Goal: Complete application form

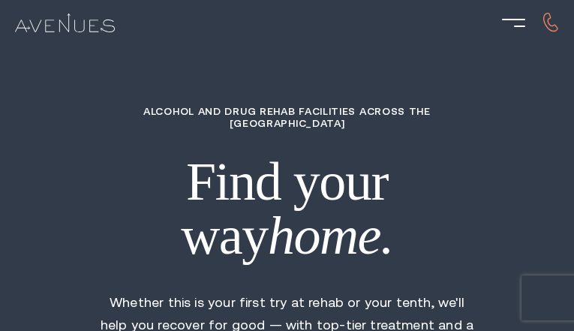
type input "EFawETgRClHK"
type input "9909604952"
type input "[EMAIL_ADDRESS][DOMAIN_NAME]"
type input "zlpHhNTnxV"
radio input "true"
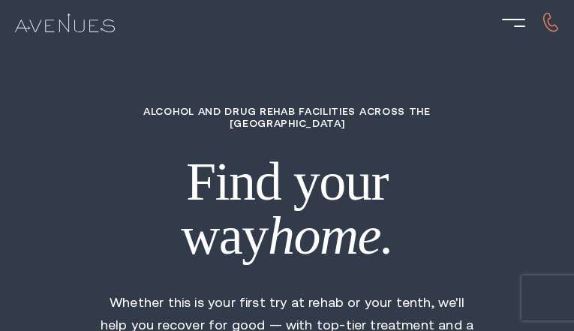
type input "kLVeucVSGoAWI"
type input "HWexStqYxz"
type input "kXxarOxC"
type input "OGBAhGCs"
type input "qrTdYbZlOQ"
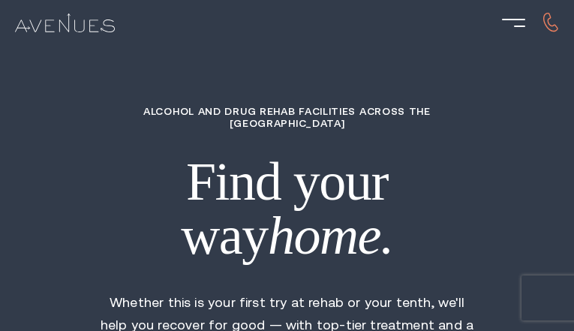
type input "4049582813"
type input "[EMAIL_ADDRESS][DOMAIN_NAME]"
